Goal: Information Seeking & Learning: Learn about a topic

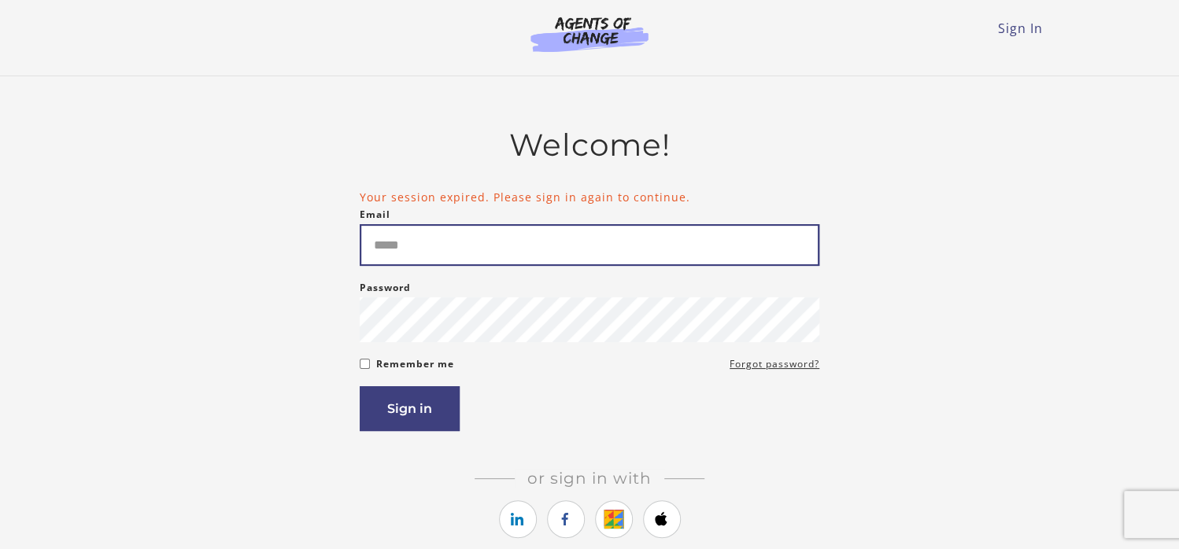
click at [400, 248] on input "Email" at bounding box center [590, 245] width 460 height 42
type input "**********"
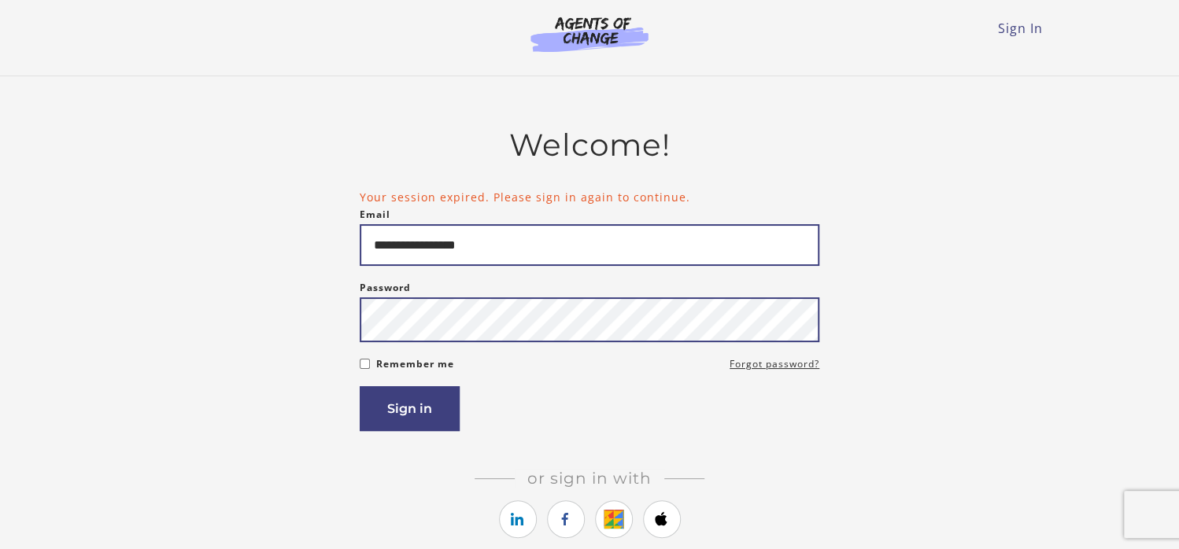
click at [360, 386] on button "Sign in" at bounding box center [410, 408] width 100 height 45
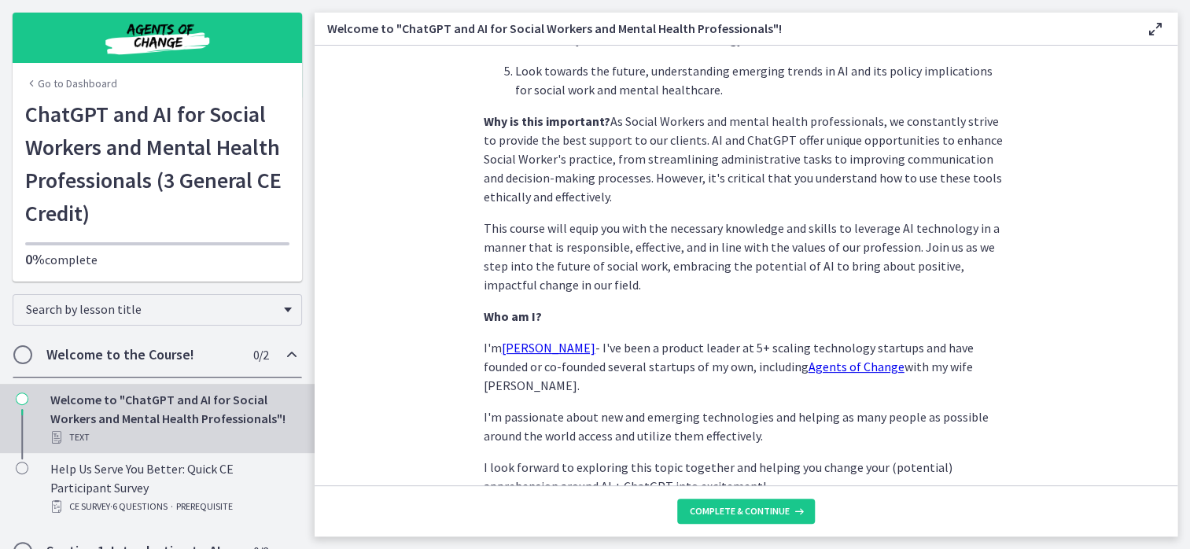
scroll to position [762, 0]
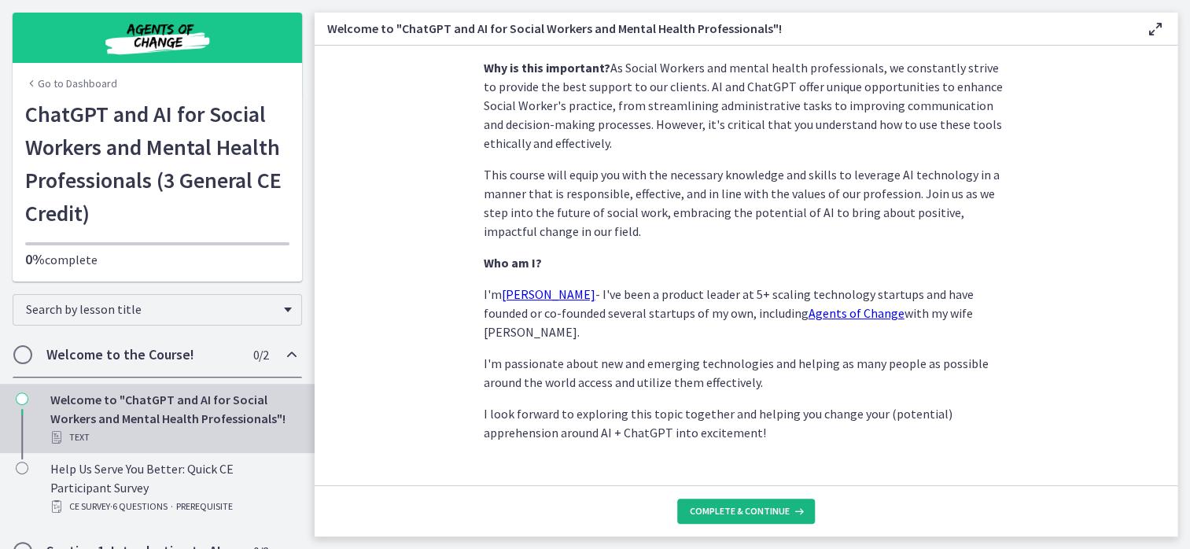
click at [780, 511] on span "Complete & continue" at bounding box center [740, 511] width 100 height 13
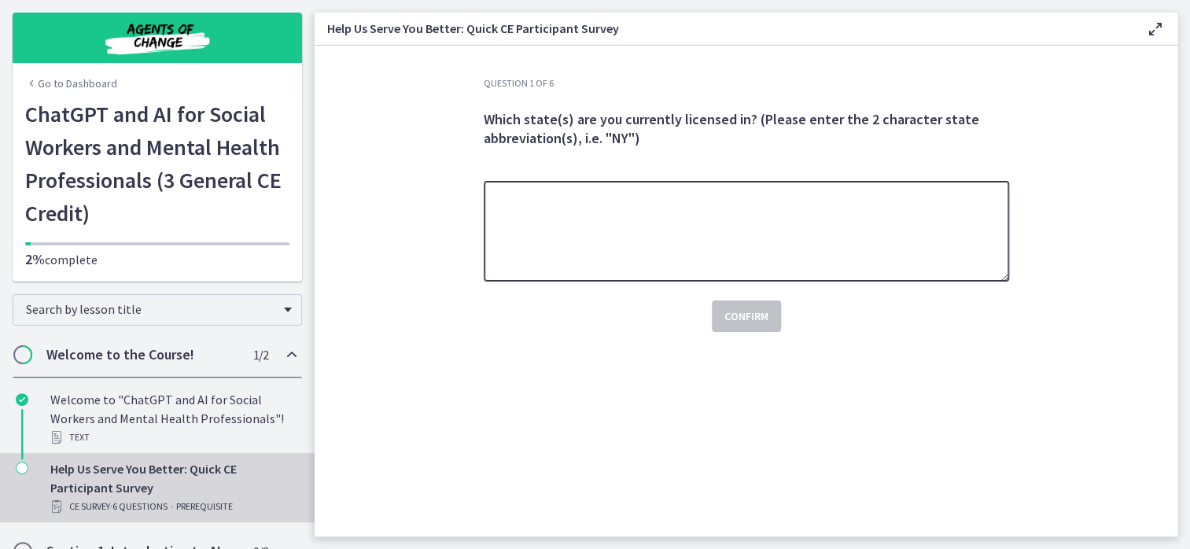
click at [796, 238] on textarea at bounding box center [747, 231] width 526 height 101
type textarea "**"
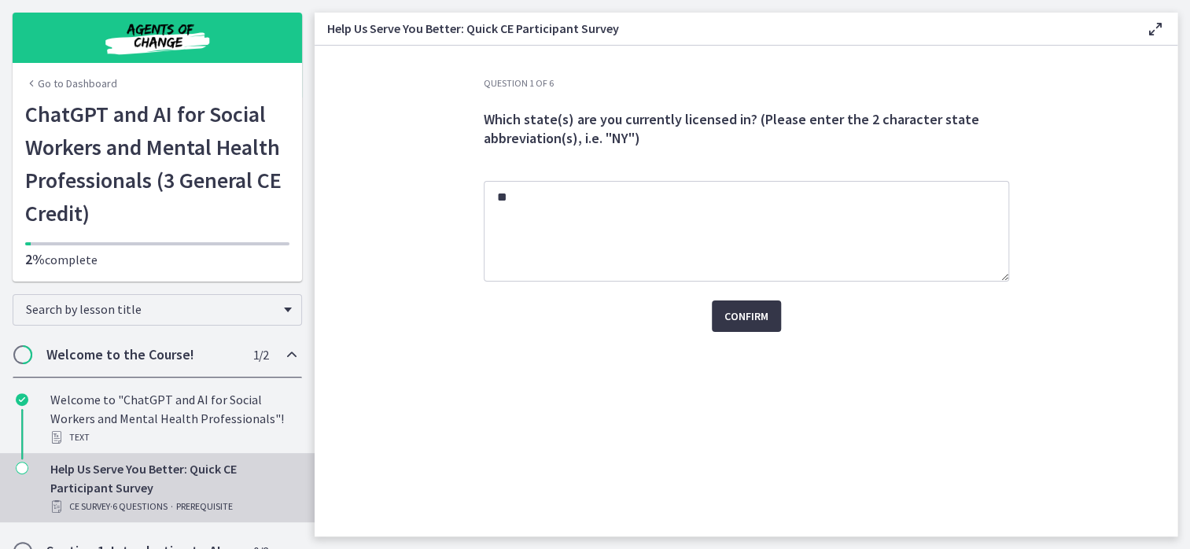
click at [760, 323] on span "Confirm" at bounding box center [747, 316] width 44 height 19
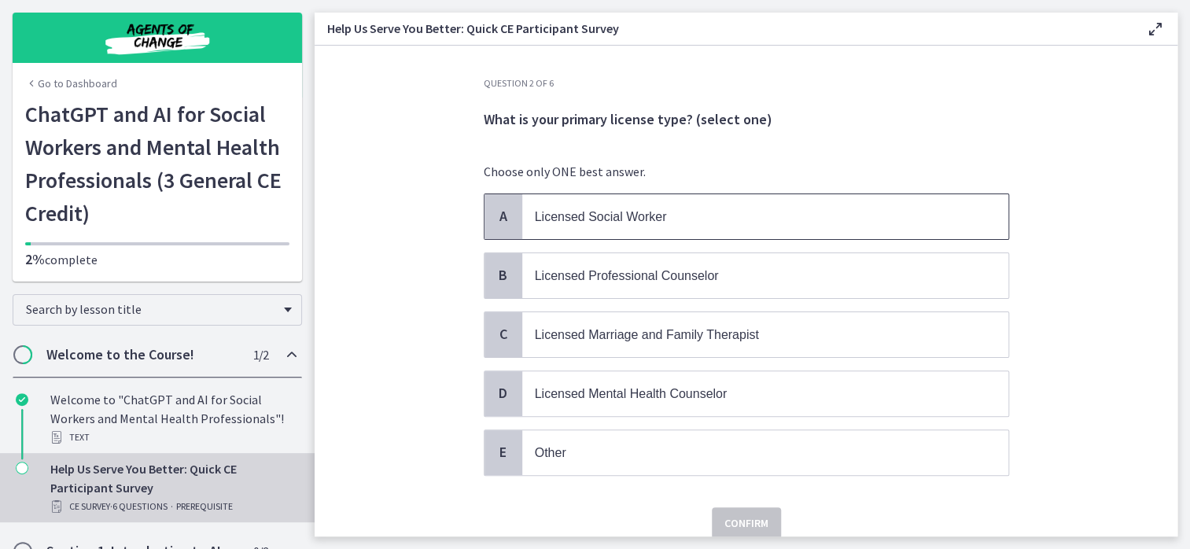
click at [597, 222] on span "Licensed Social Worker" at bounding box center [601, 216] width 132 height 13
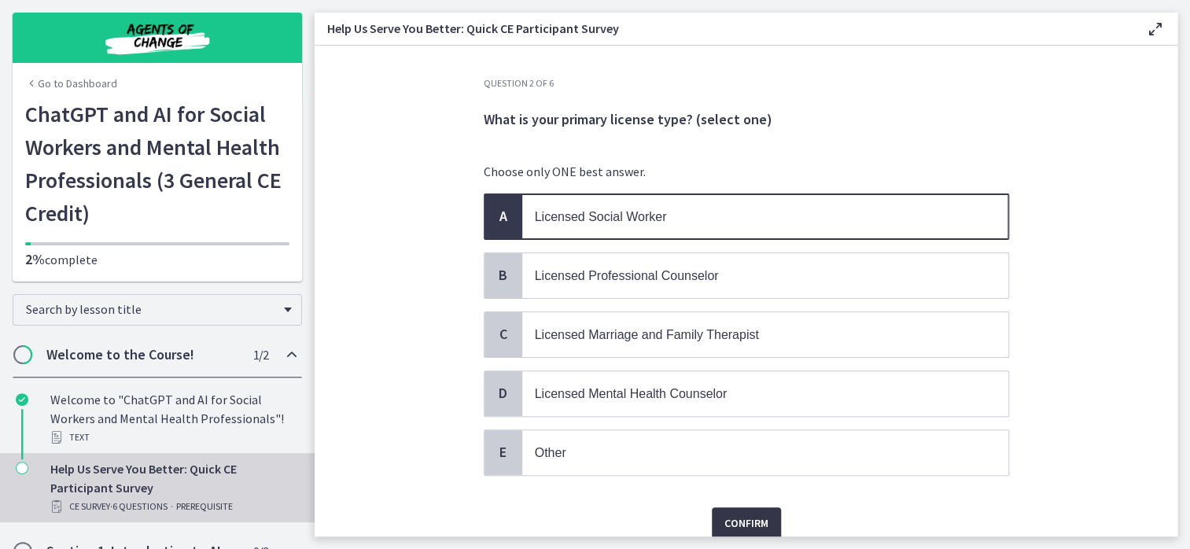
click at [747, 517] on span "Confirm" at bounding box center [747, 523] width 44 height 19
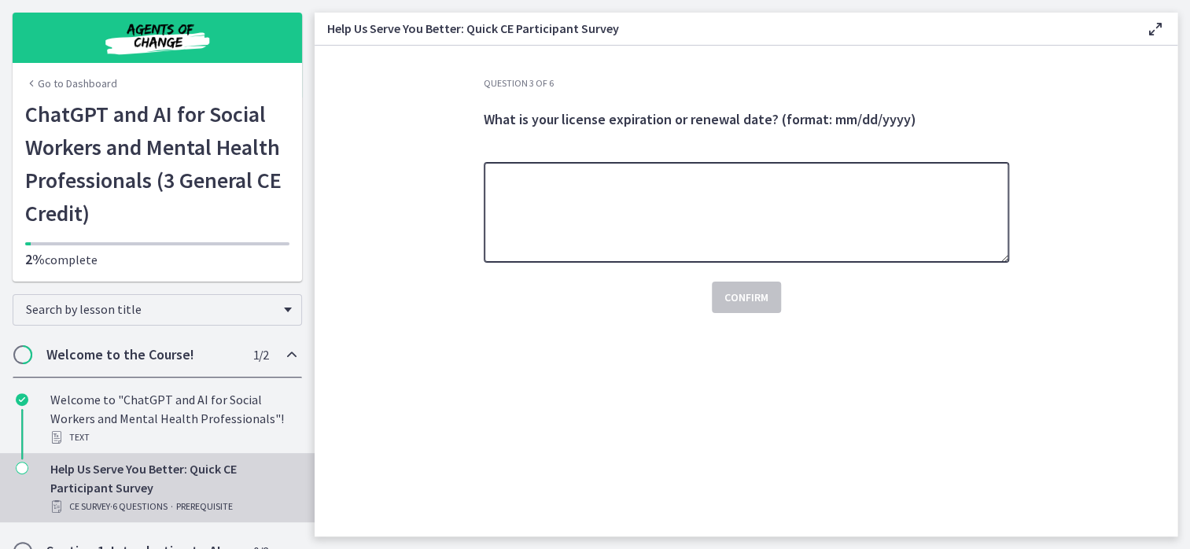
click at [627, 199] on textarea at bounding box center [747, 212] width 526 height 101
type textarea "**********"
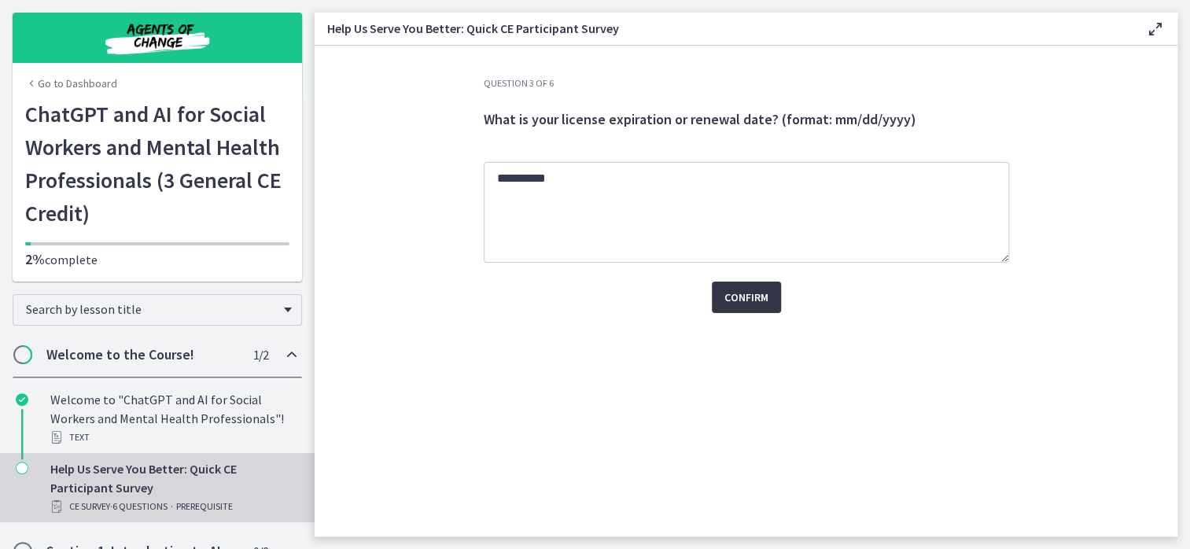
click at [756, 302] on span "Confirm" at bounding box center [747, 297] width 44 height 19
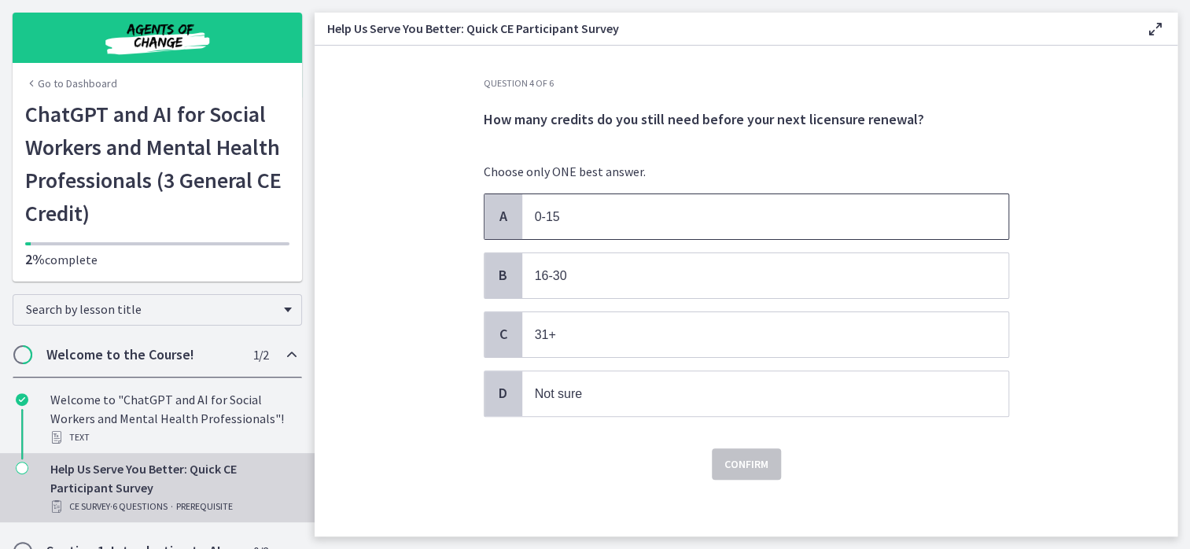
click at [699, 222] on p "0-15" at bounding box center [750, 217] width 430 height 20
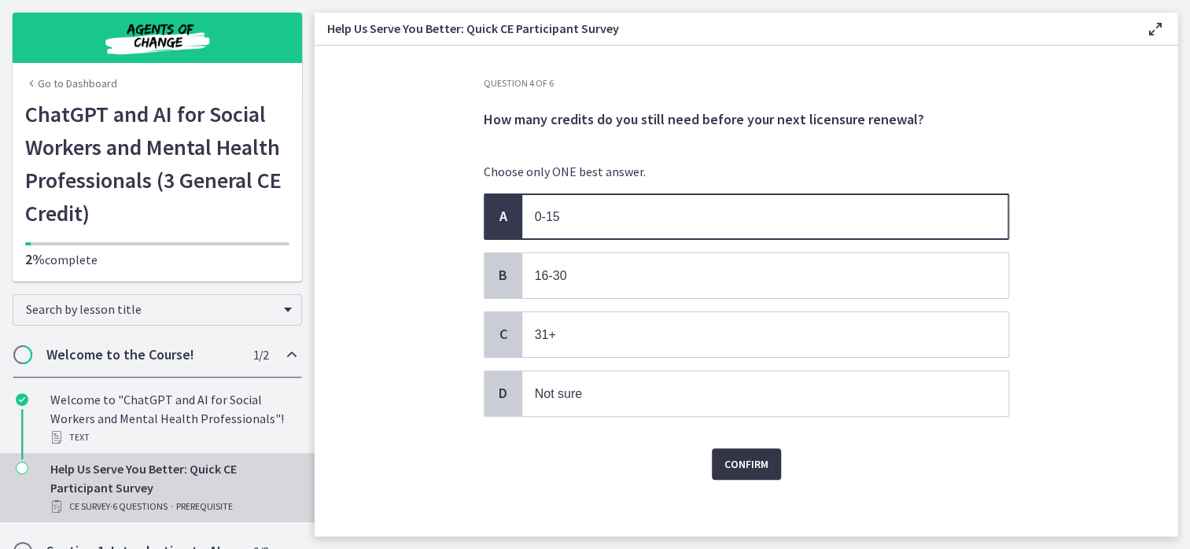
click at [753, 460] on span "Confirm" at bounding box center [747, 464] width 44 height 19
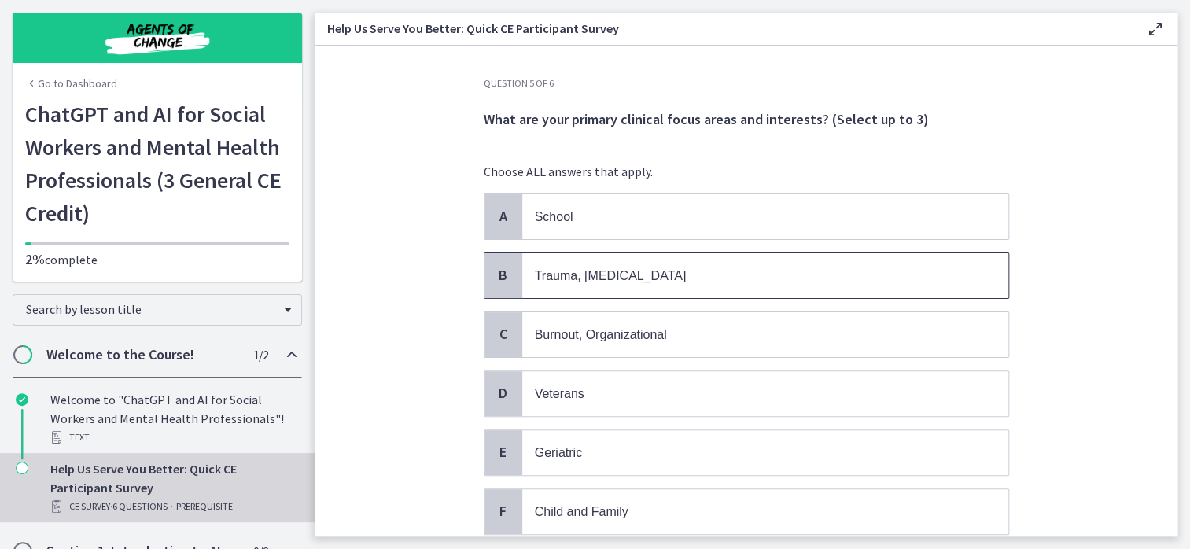
click at [626, 279] on p "Trauma, [MEDICAL_DATA]" at bounding box center [750, 276] width 430 height 20
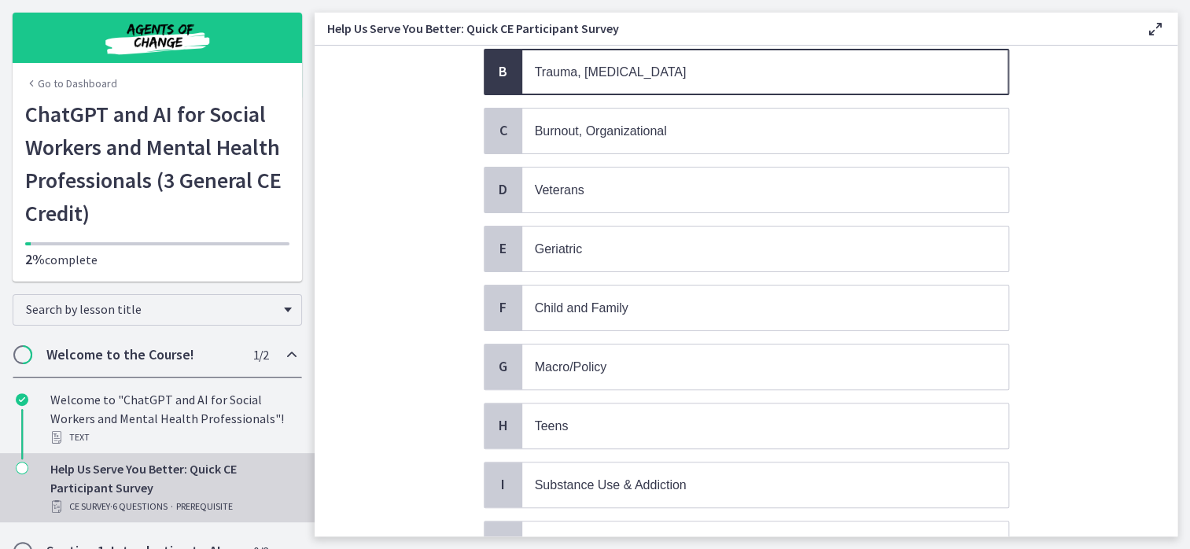
scroll to position [315, 0]
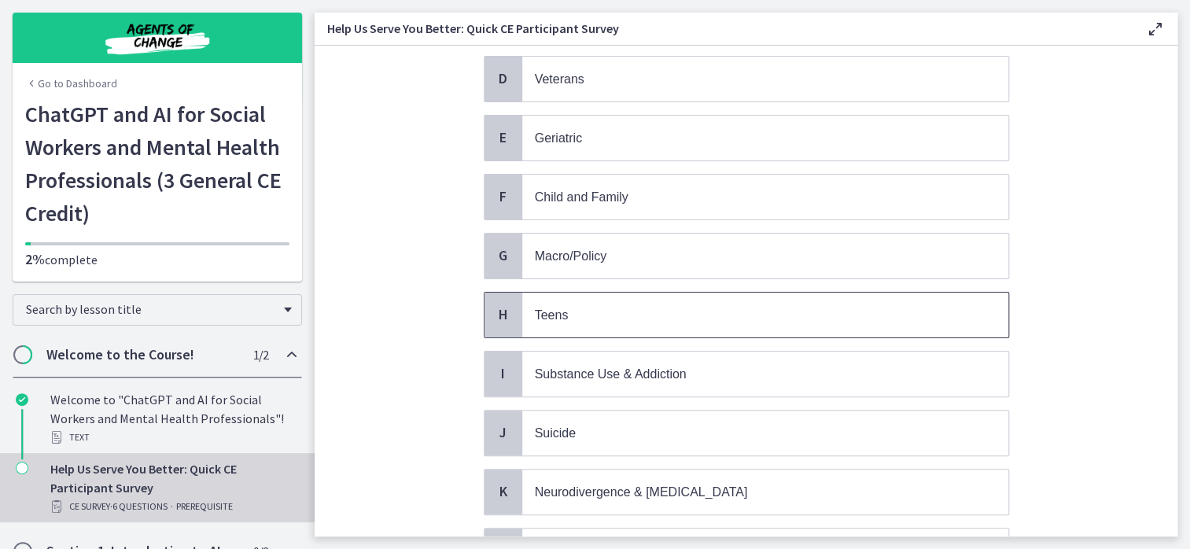
click at [699, 305] on p "Teens" at bounding box center [750, 315] width 430 height 20
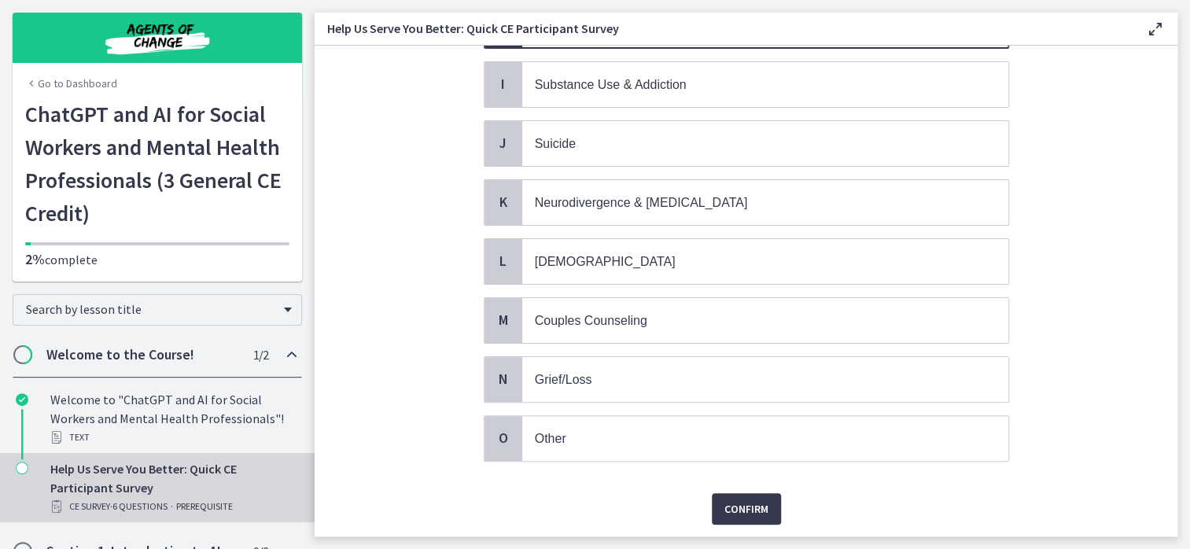
scroll to position [638, 0]
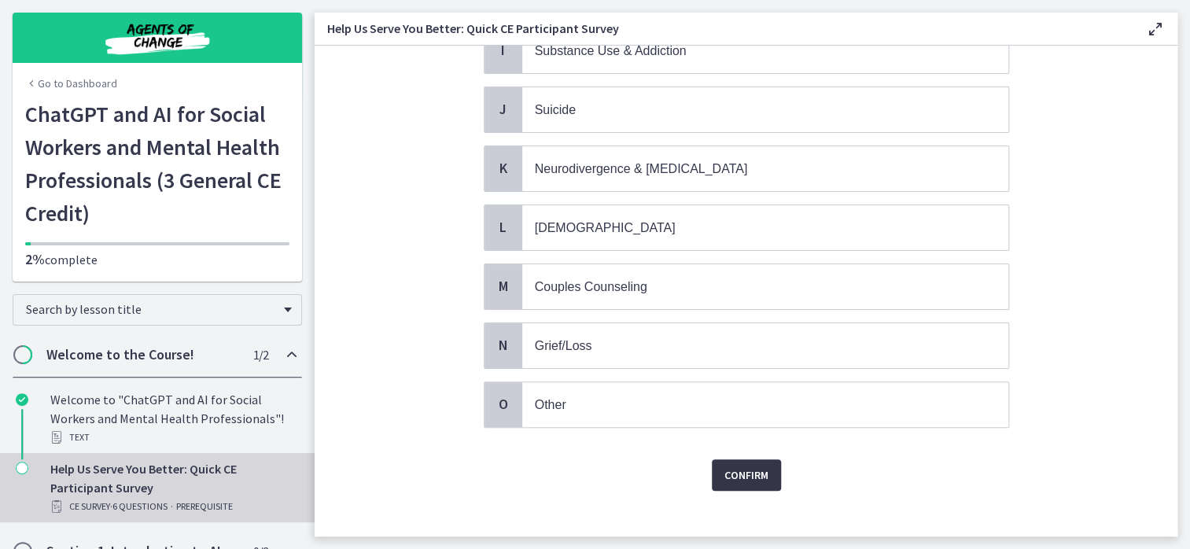
click at [725, 466] on span "Confirm" at bounding box center [747, 475] width 44 height 19
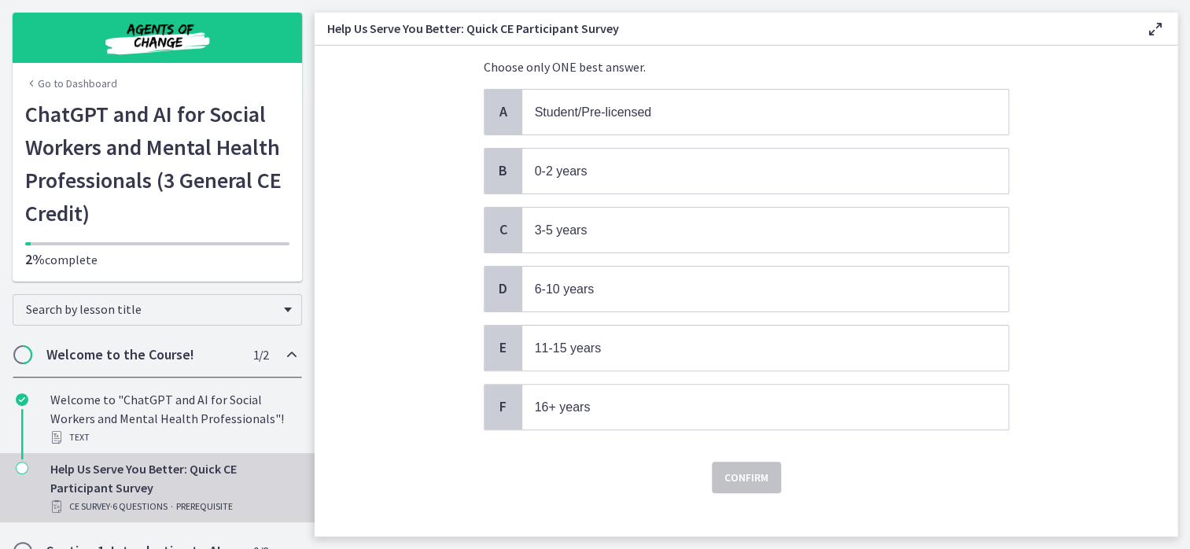
scroll to position [116, 0]
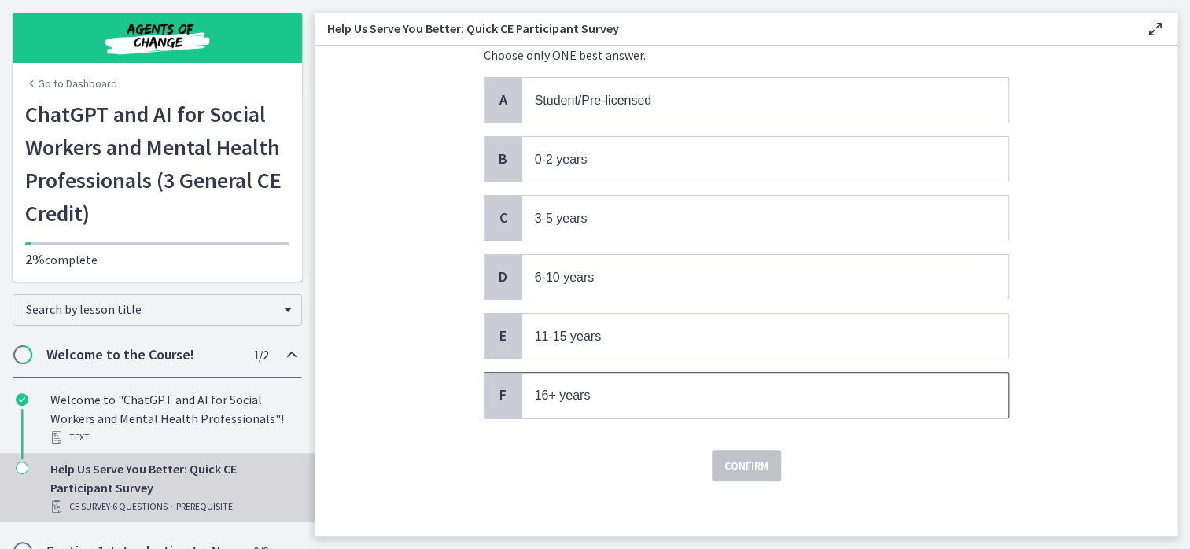
click at [679, 387] on p "16+ years" at bounding box center [750, 396] width 430 height 20
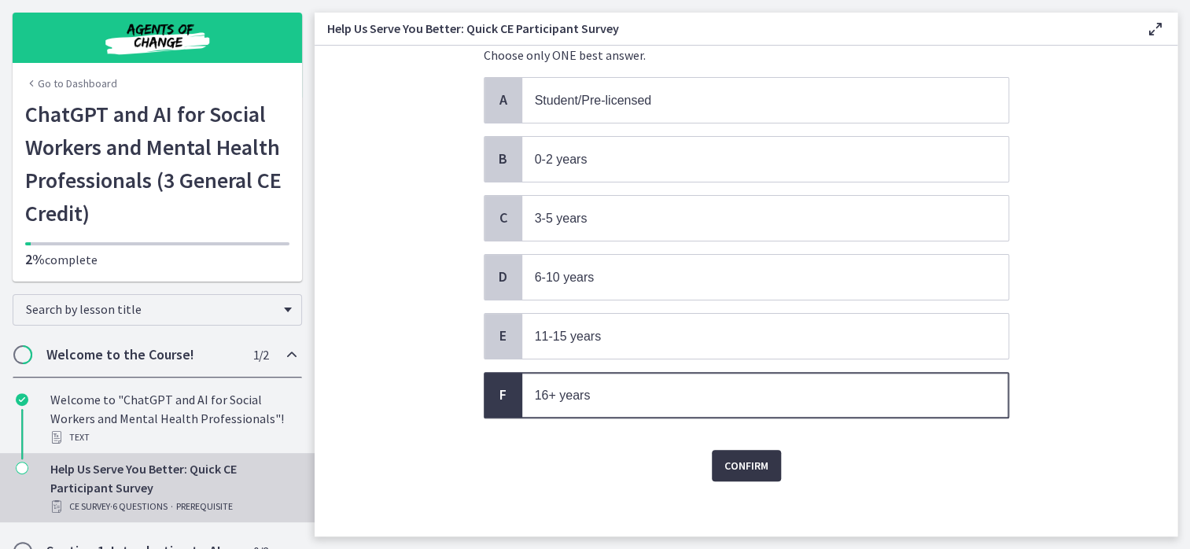
click at [729, 464] on span "Confirm" at bounding box center [747, 465] width 44 height 19
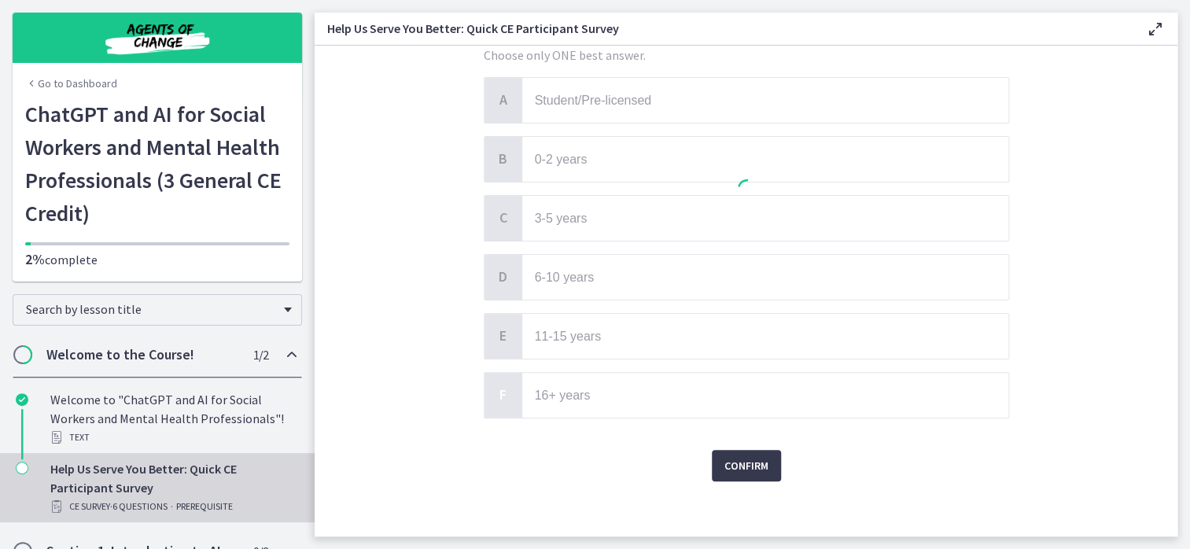
scroll to position [0, 0]
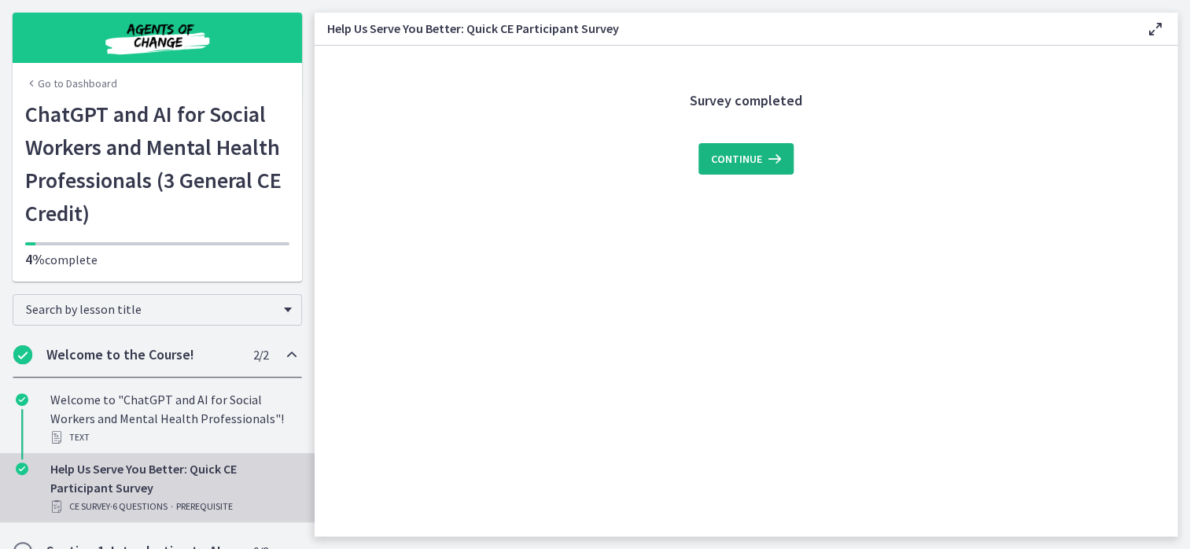
click at [751, 160] on span "Continue" at bounding box center [736, 158] width 51 height 19
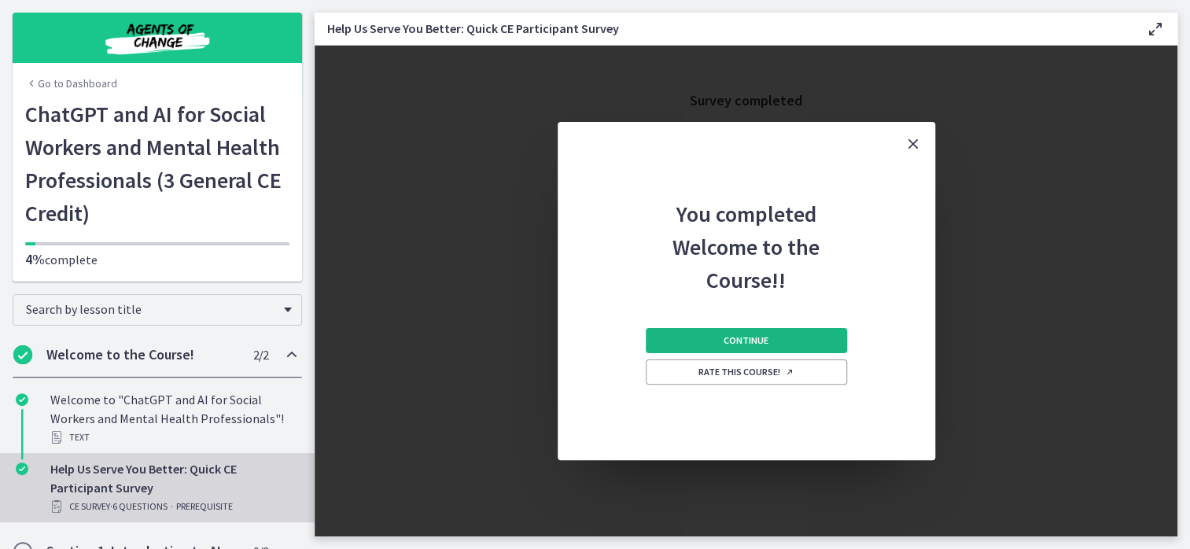
click at [731, 347] on button "Continue" at bounding box center [746, 340] width 201 height 25
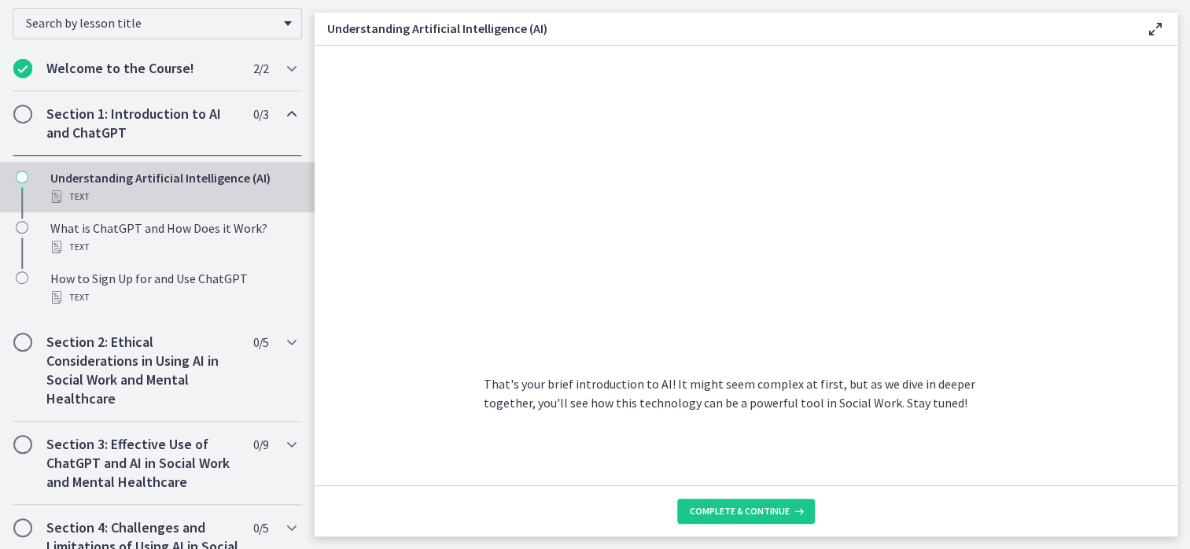
scroll to position [315, 0]
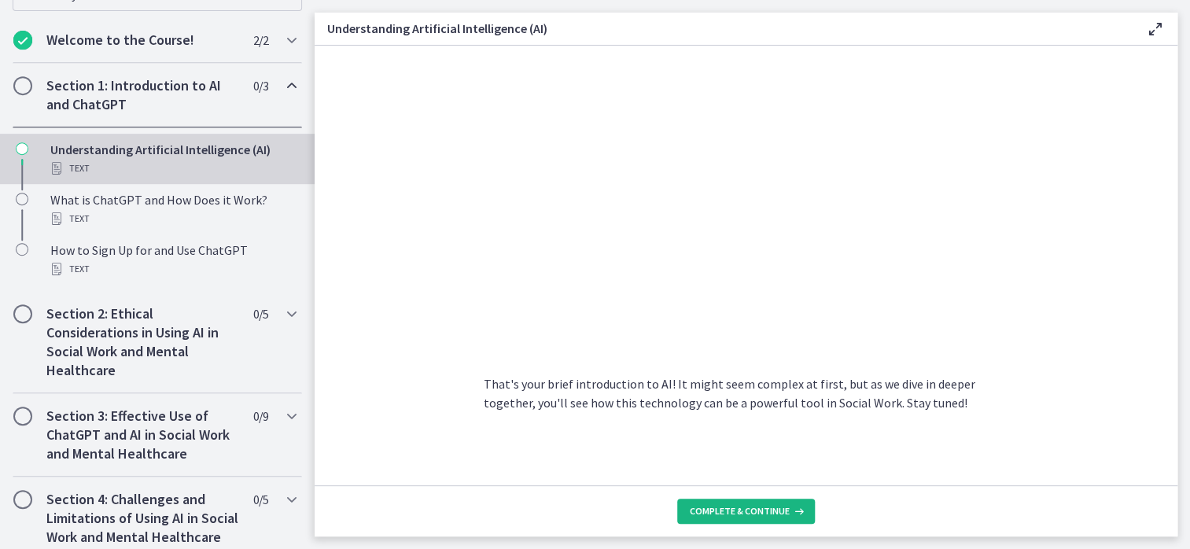
click at [771, 507] on span "Complete & continue" at bounding box center [740, 511] width 100 height 13
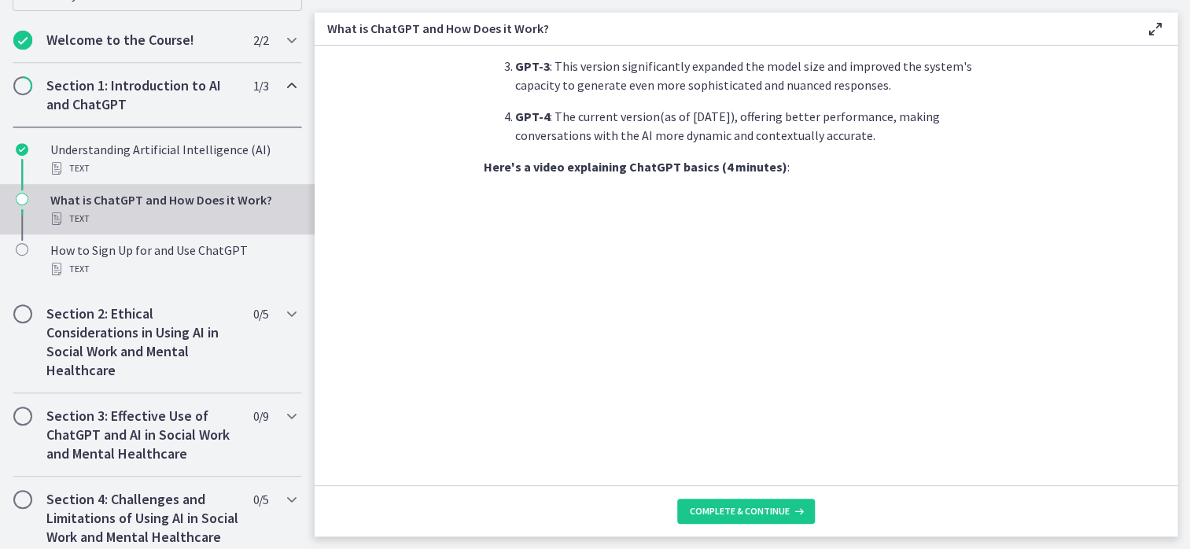
scroll to position [804, 0]
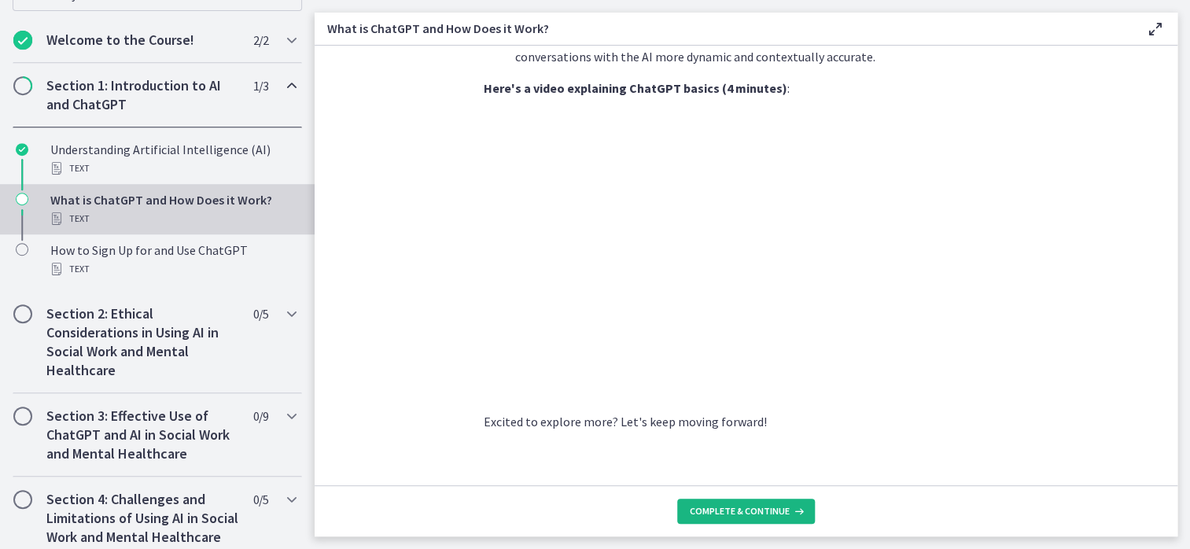
click at [760, 516] on span "Complete & continue" at bounding box center [740, 511] width 100 height 13
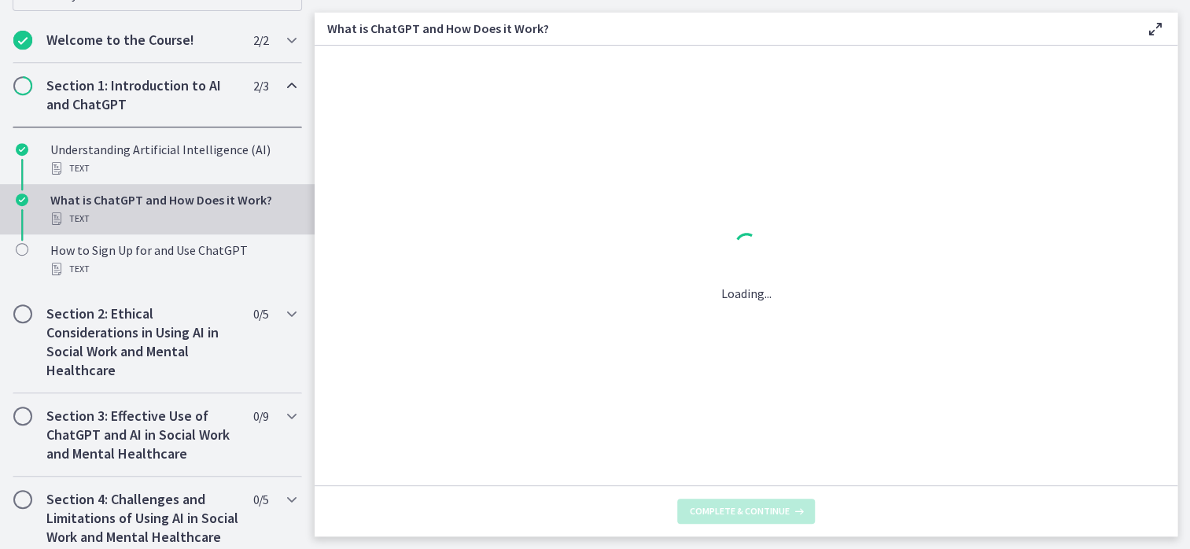
scroll to position [0, 0]
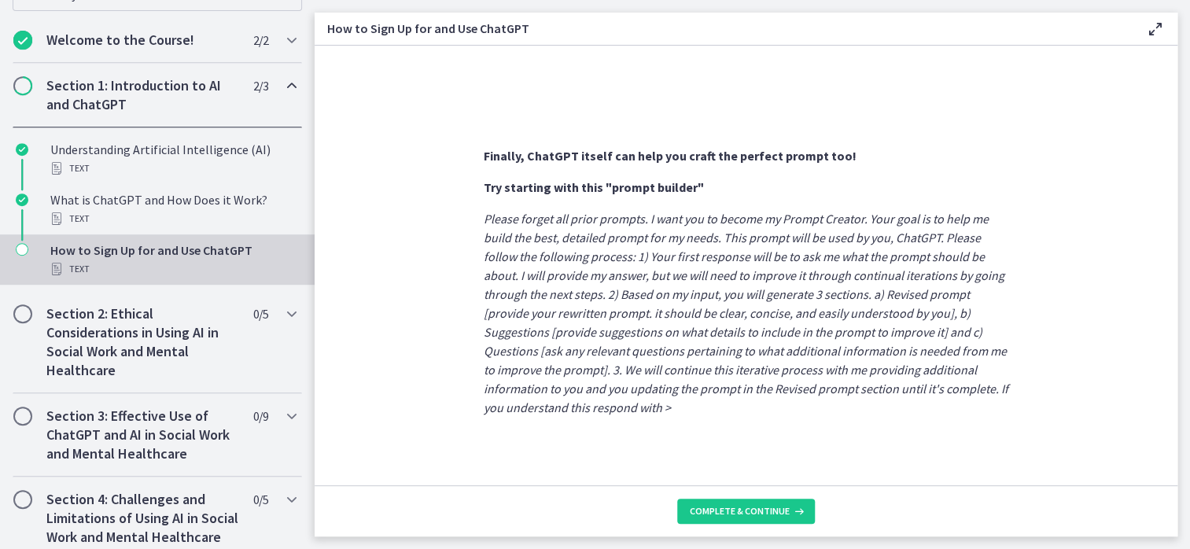
scroll to position [878, 0]
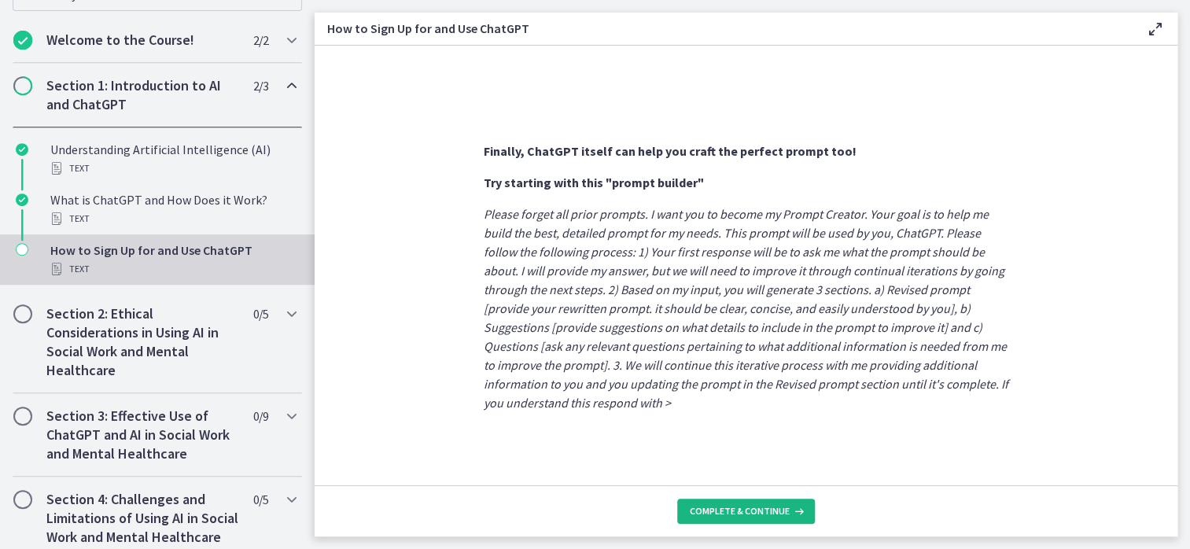
click at [762, 519] on button "Complete & continue" at bounding box center [746, 511] width 138 height 25
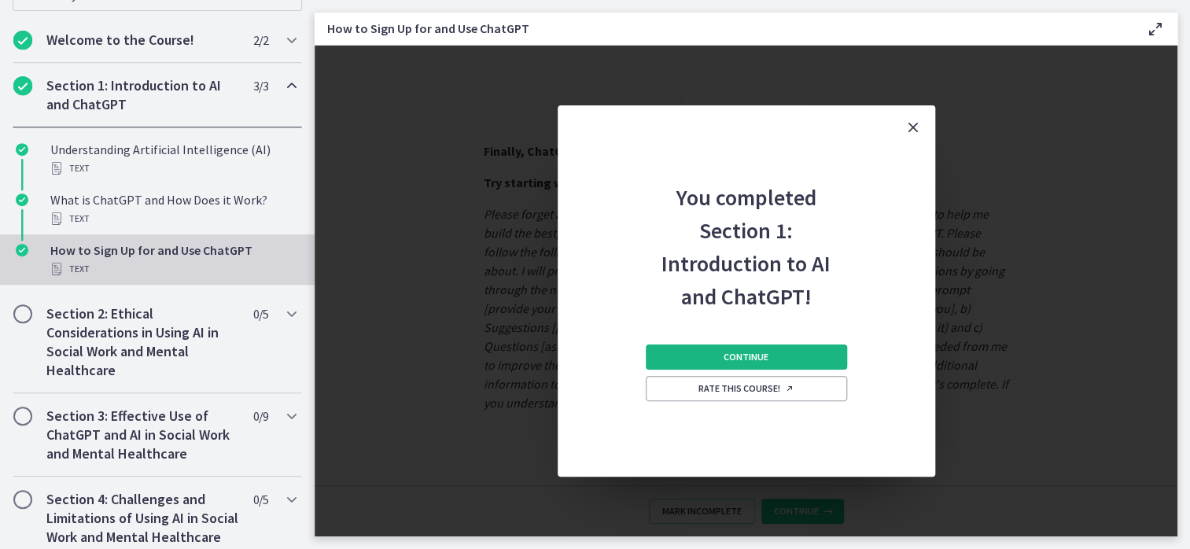
click at [749, 358] on span "Continue" at bounding box center [746, 357] width 45 height 13
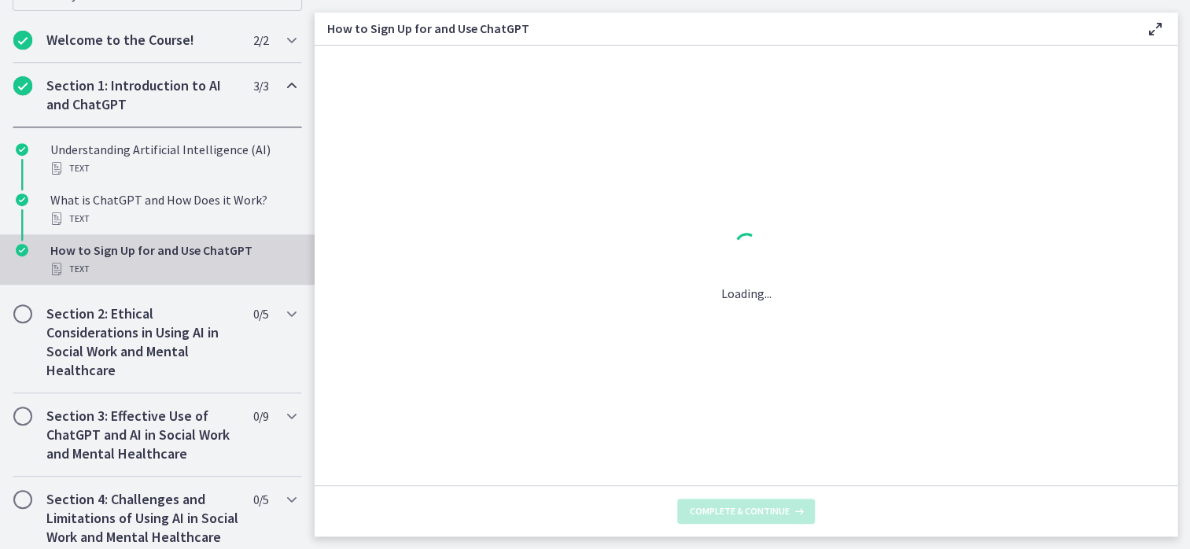
scroll to position [0, 0]
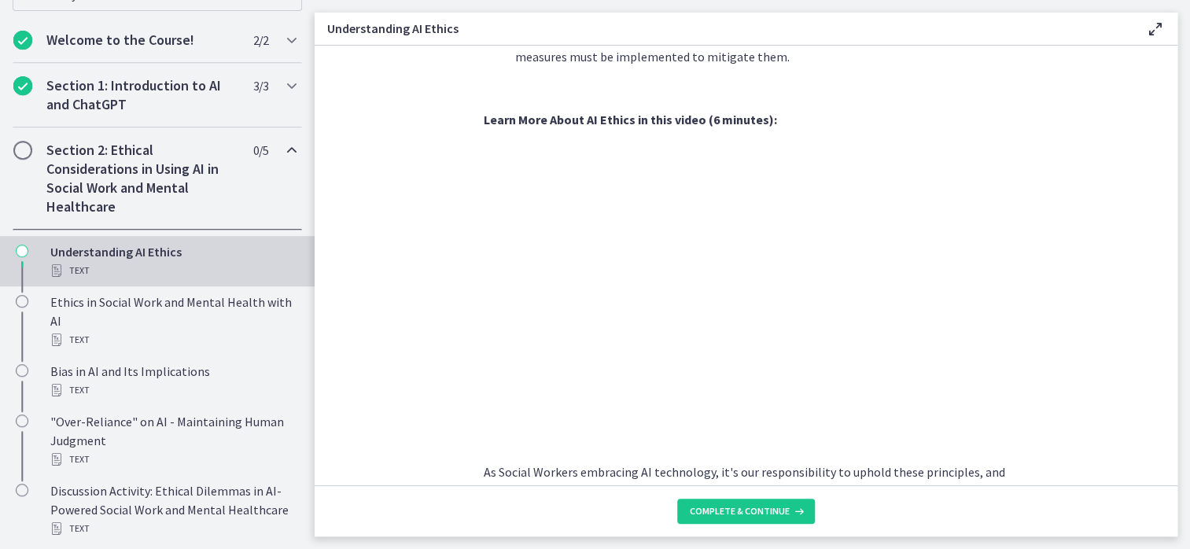
scroll to position [660, 0]
